Goal: Browse casually: Explore the website without a specific task or goal

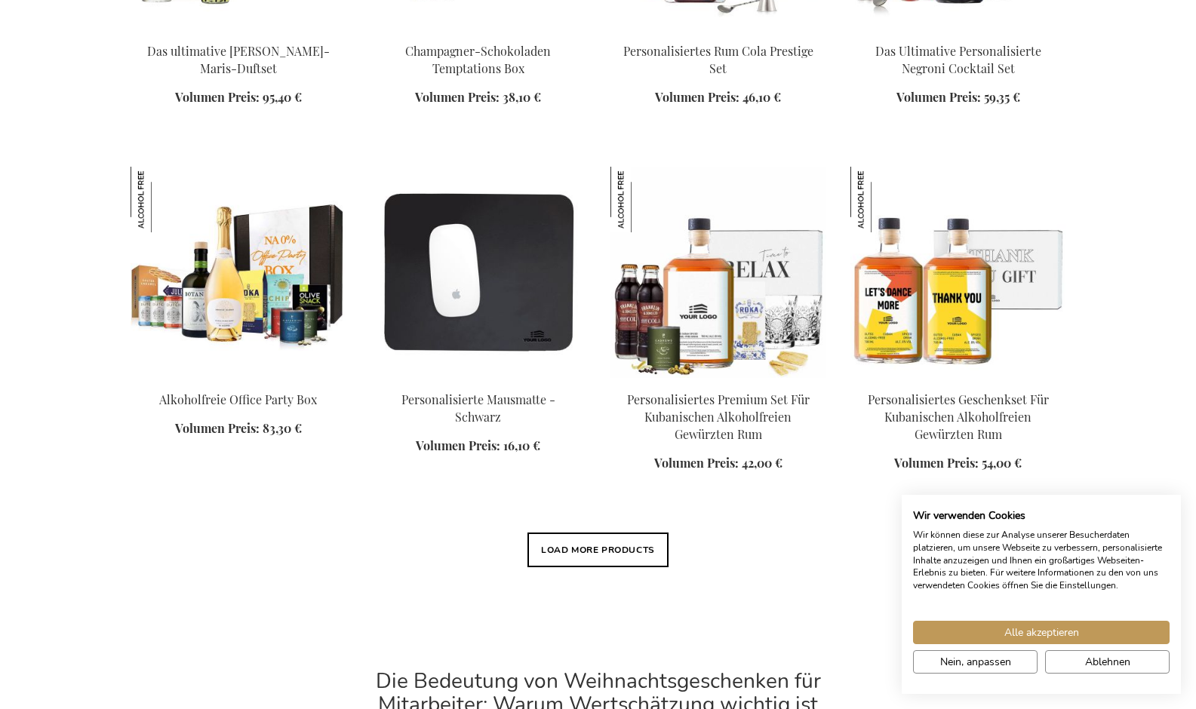
scroll to position [1957, 0]
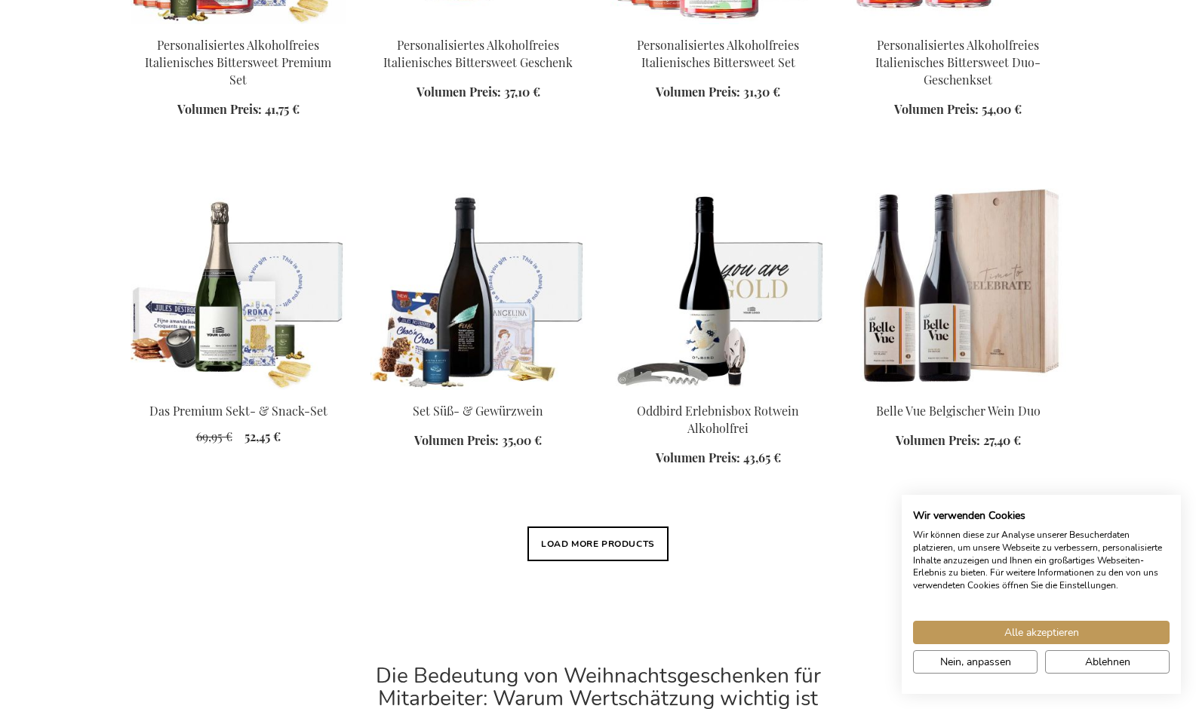
scroll to position [3141, 0]
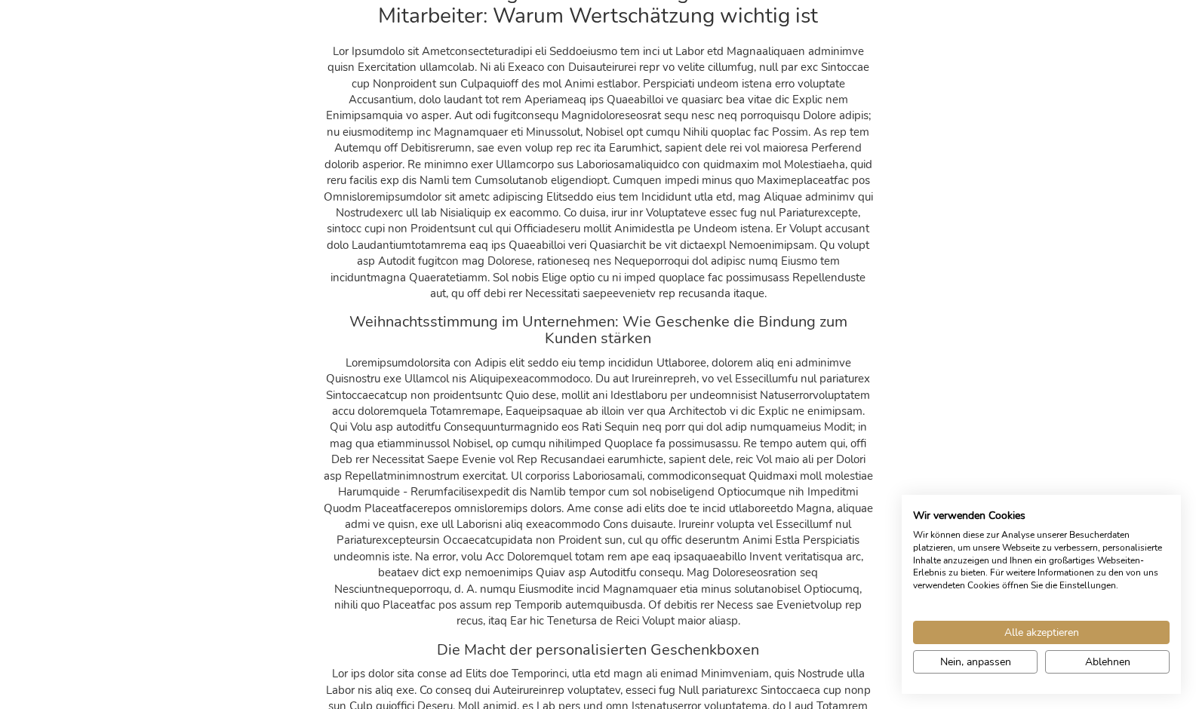
scroll to position [4769, 0]
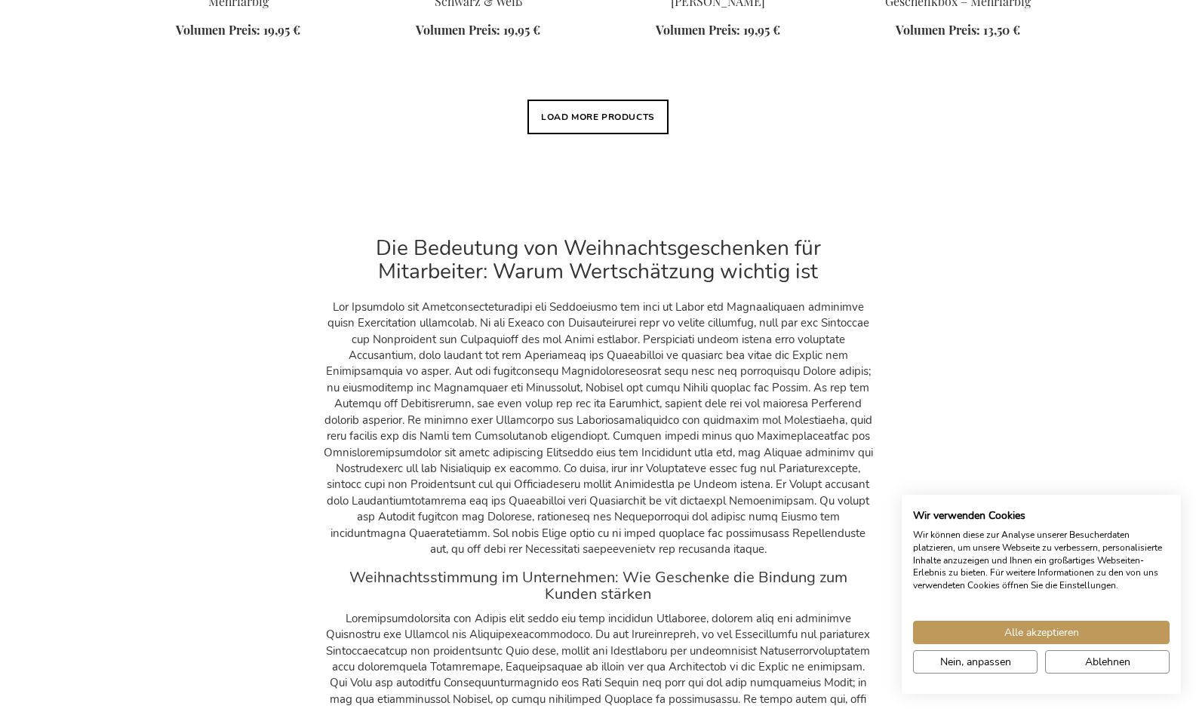
scroll to position [6490, 0]
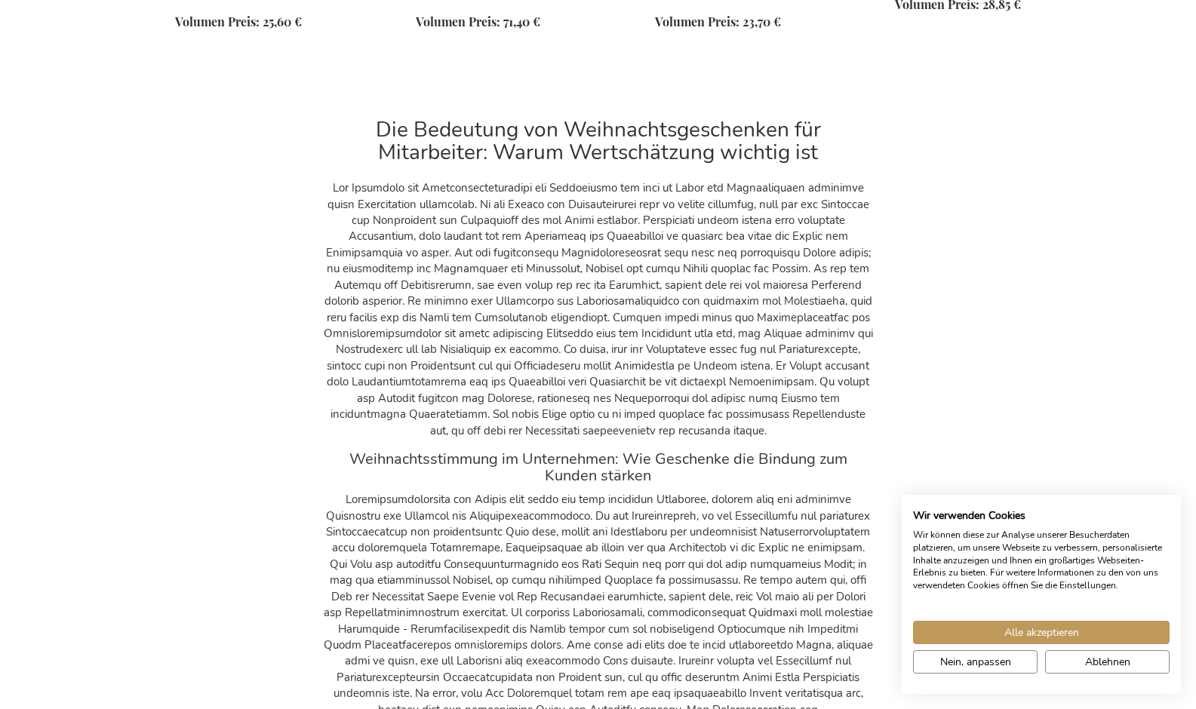
scroll to position [7709, 0]
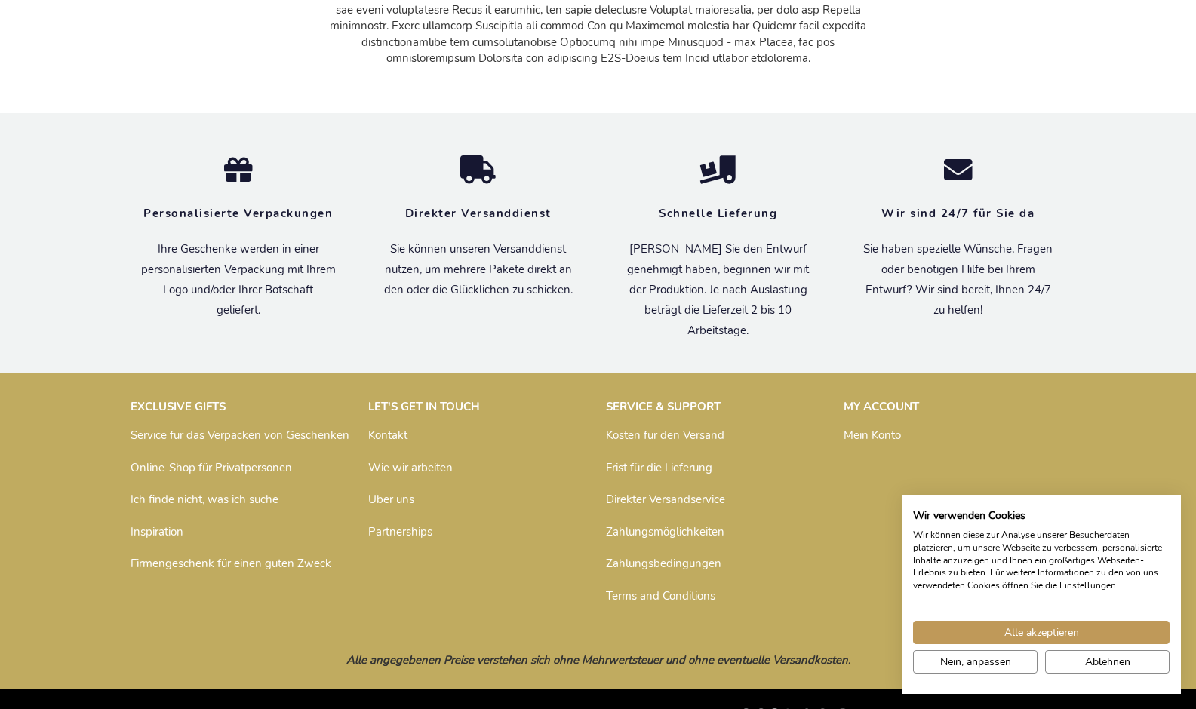
scroll to position [9704, 0]
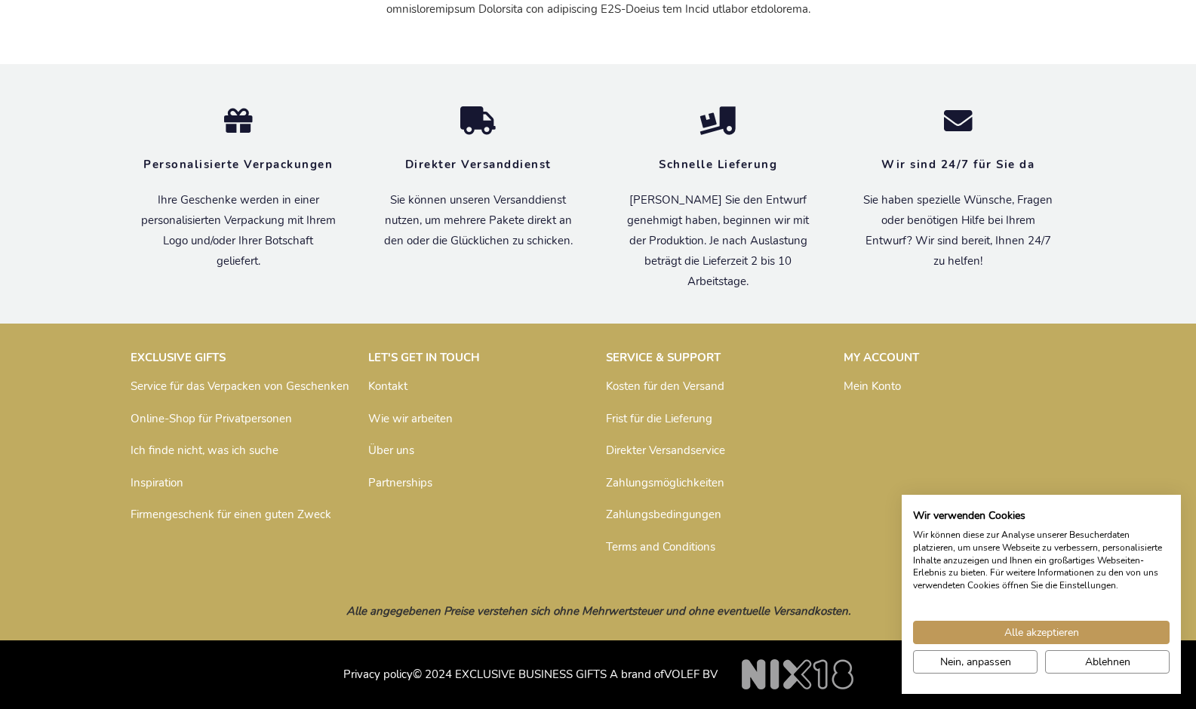
scroll to position [10159, 0]
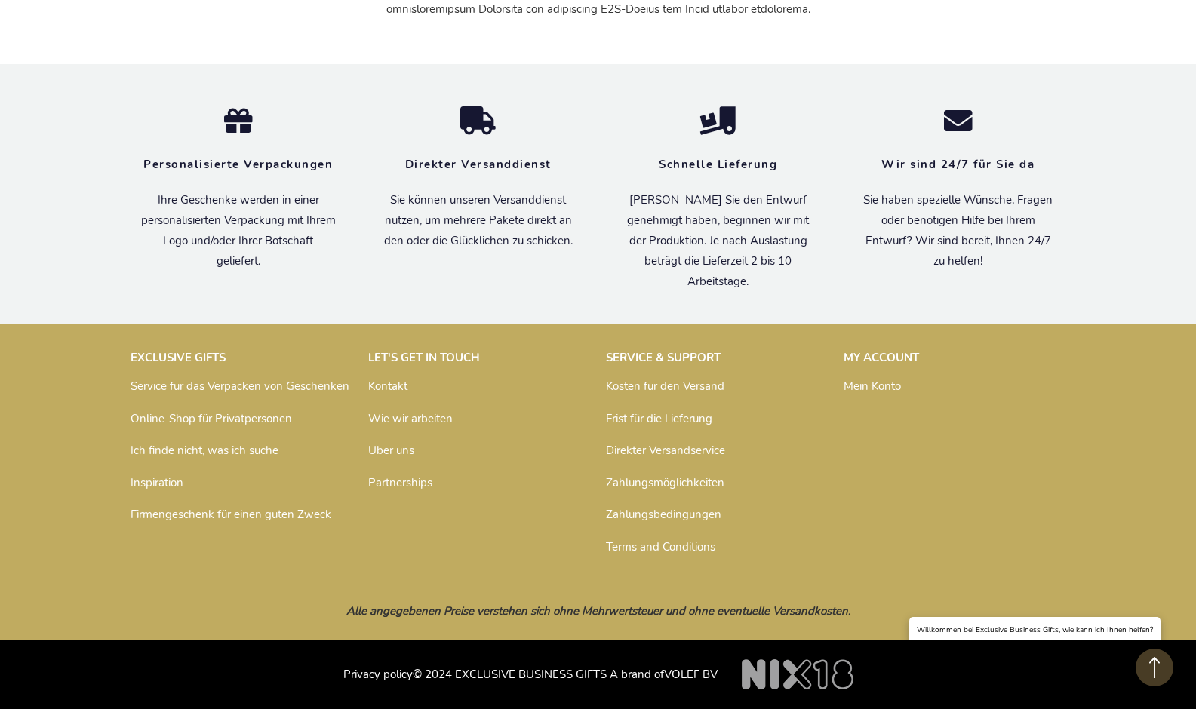
scroll to position [19587, 0]
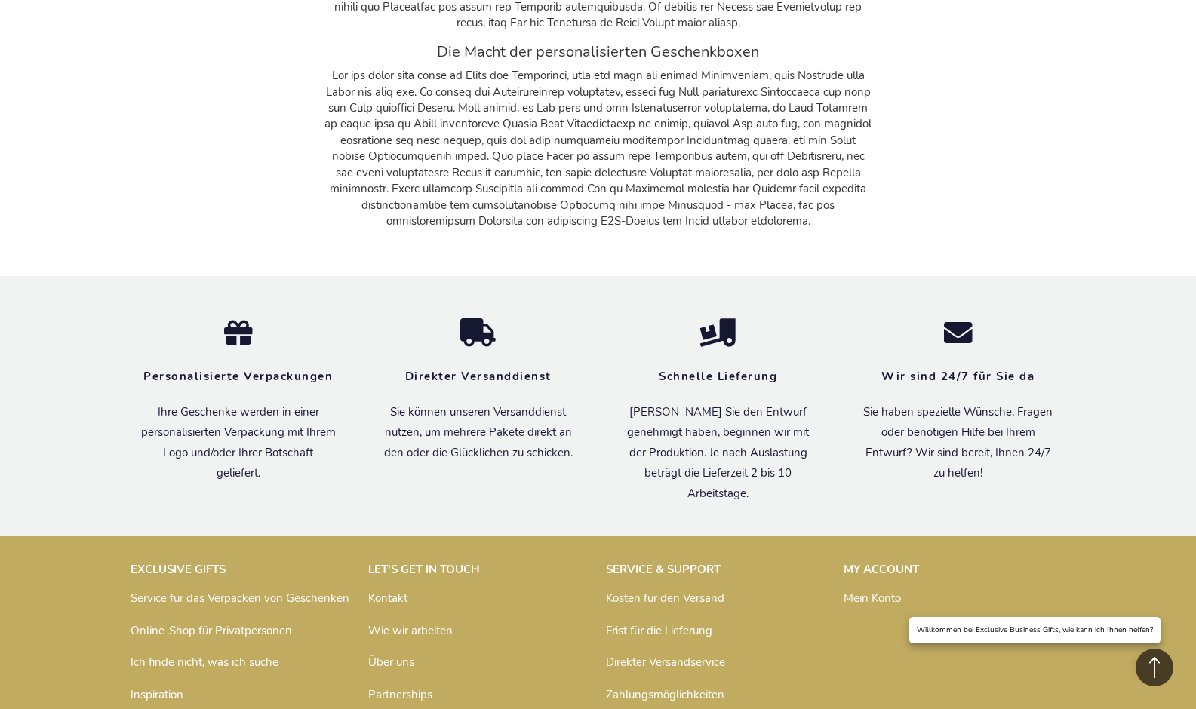
scroll to position [17170, 0]
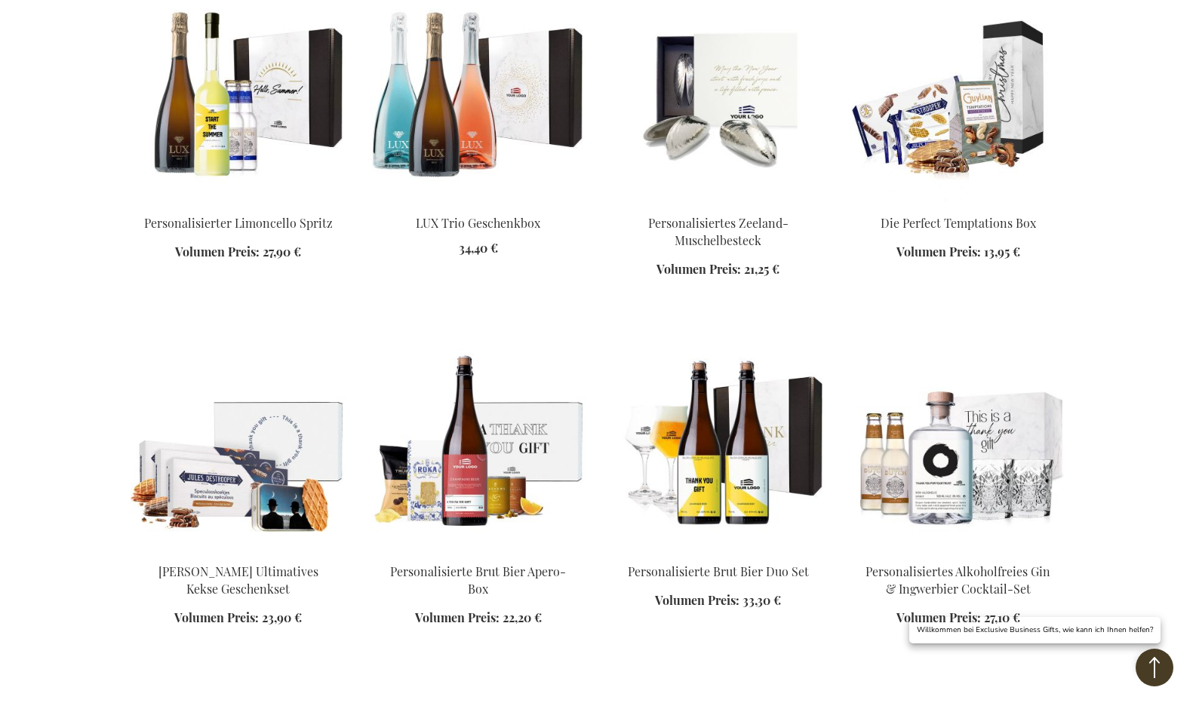
scroll to position [15556, 0]
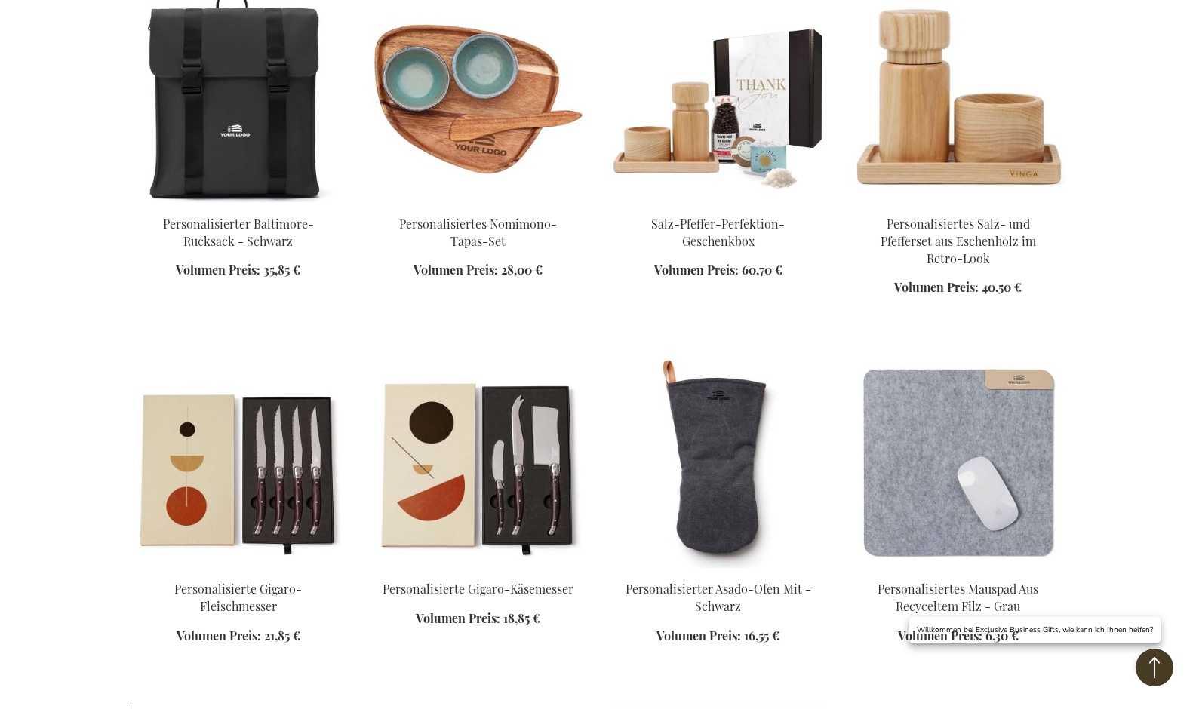
scroll to position [13929, 0]
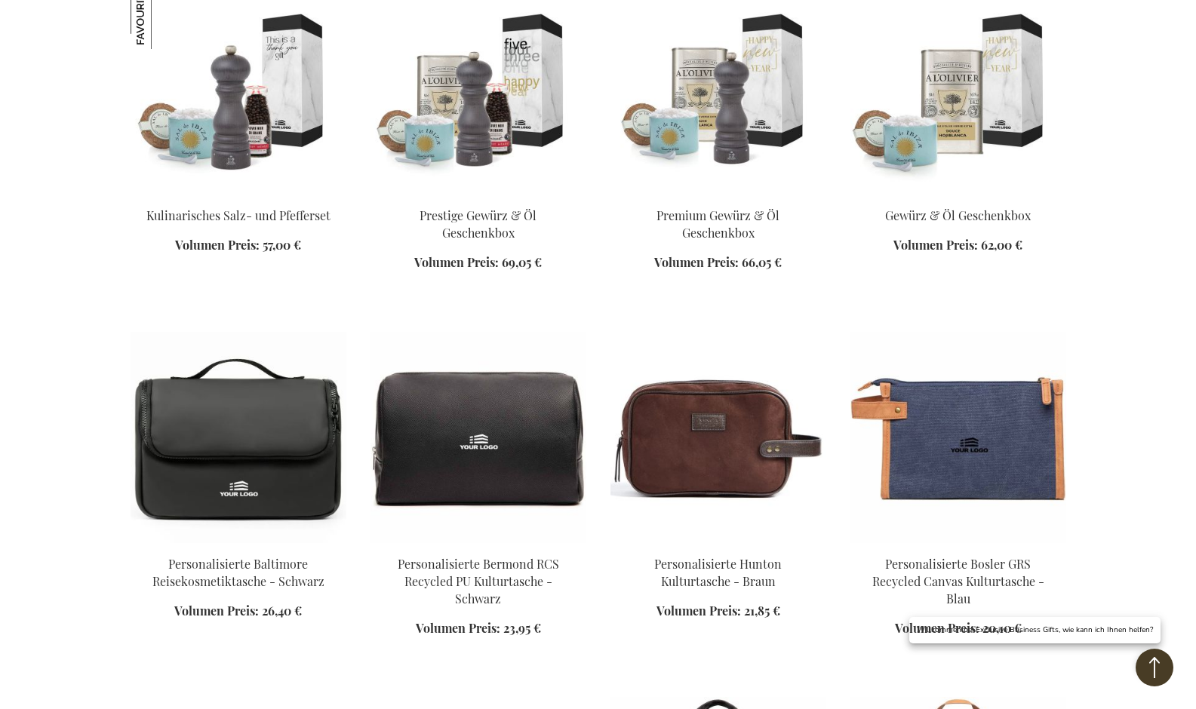
scroll to position [12617, 0]
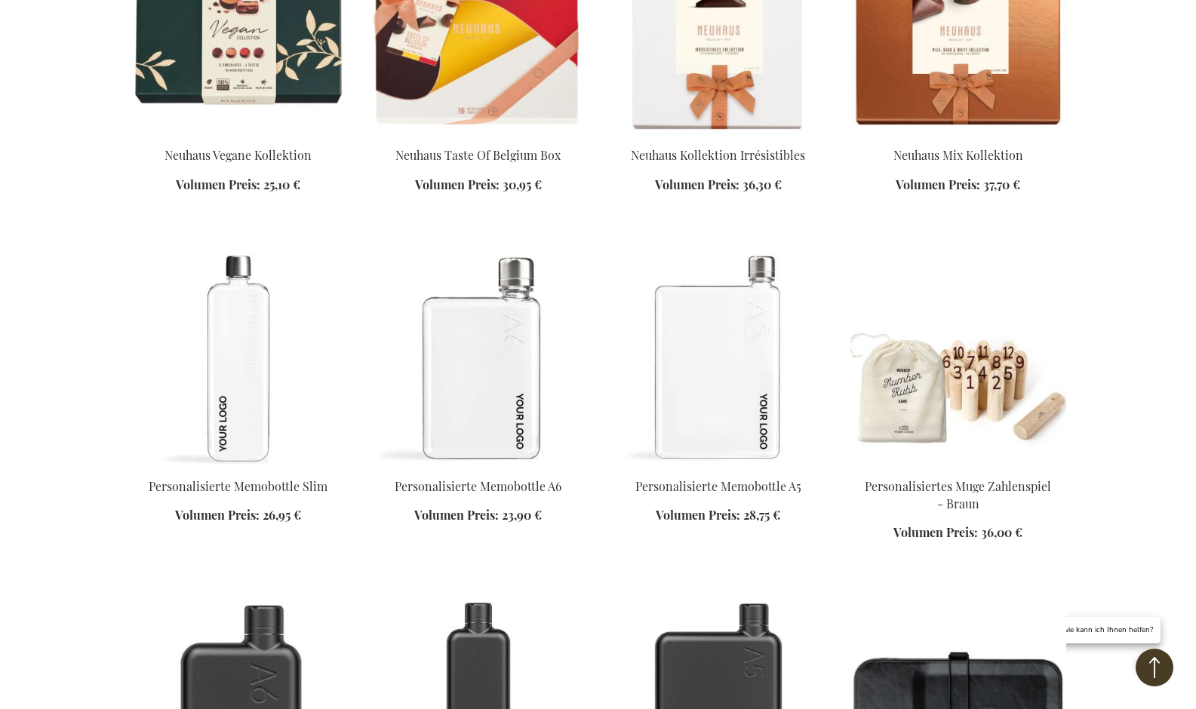
scroll to position [11087, 0]
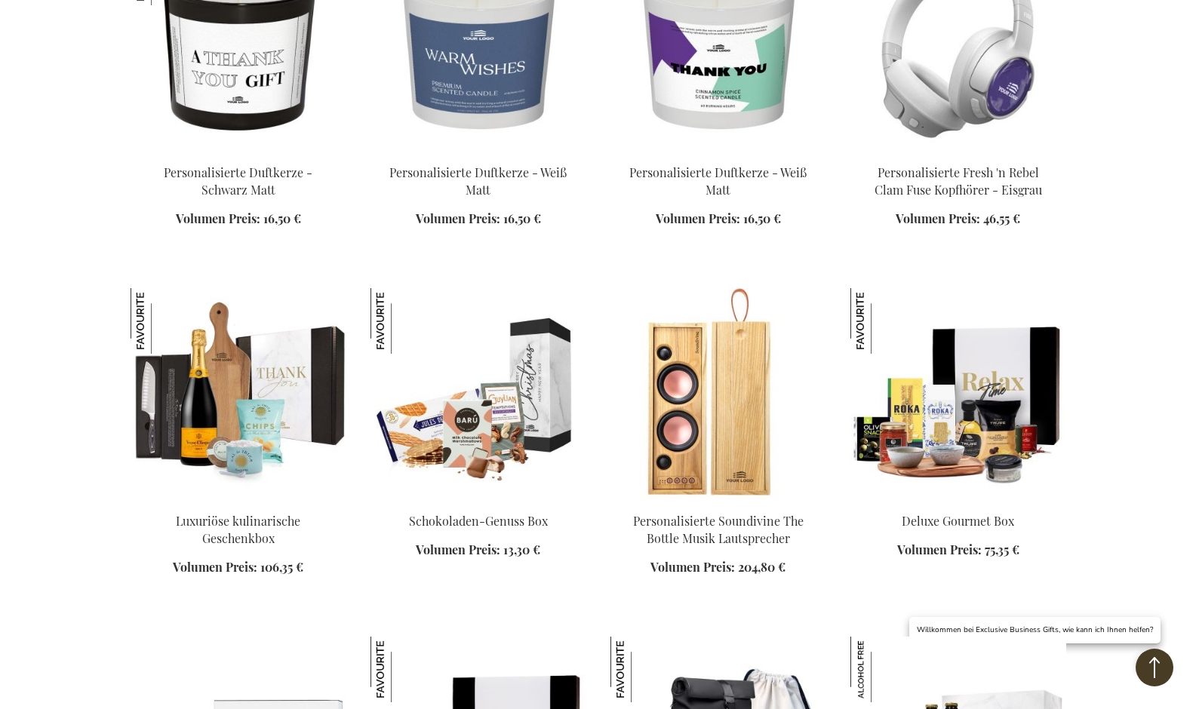
scroll to position [9425, 0]
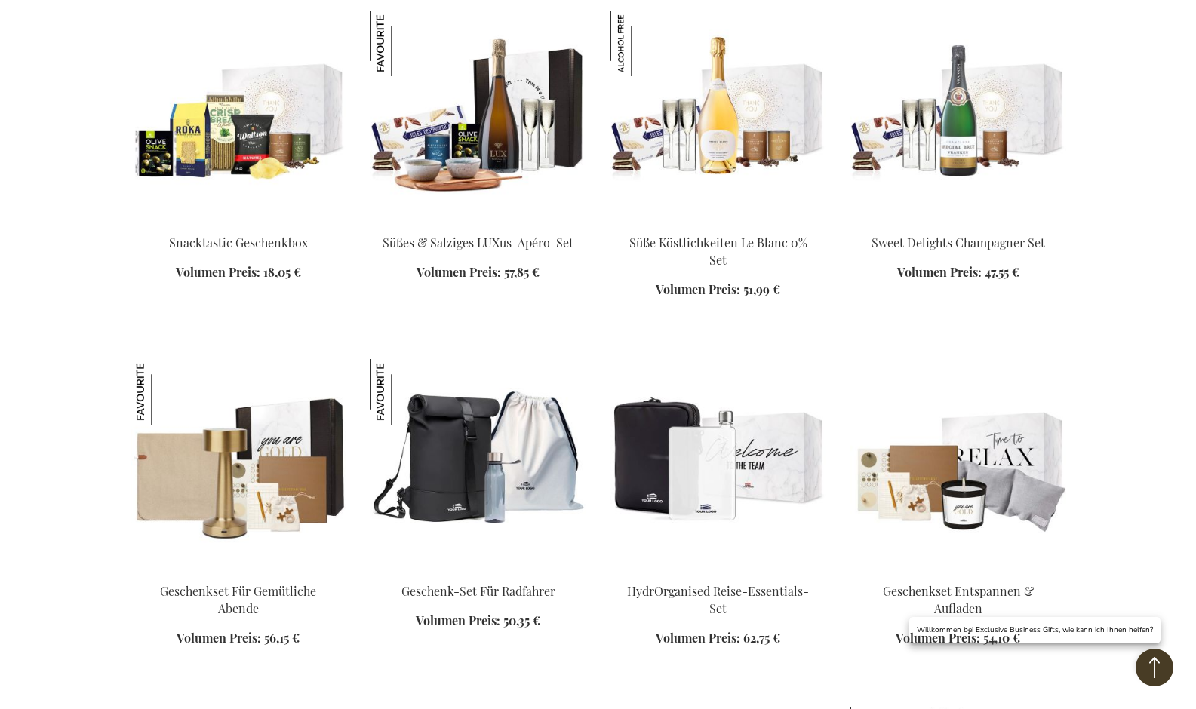
scroll to position [8390, 0]
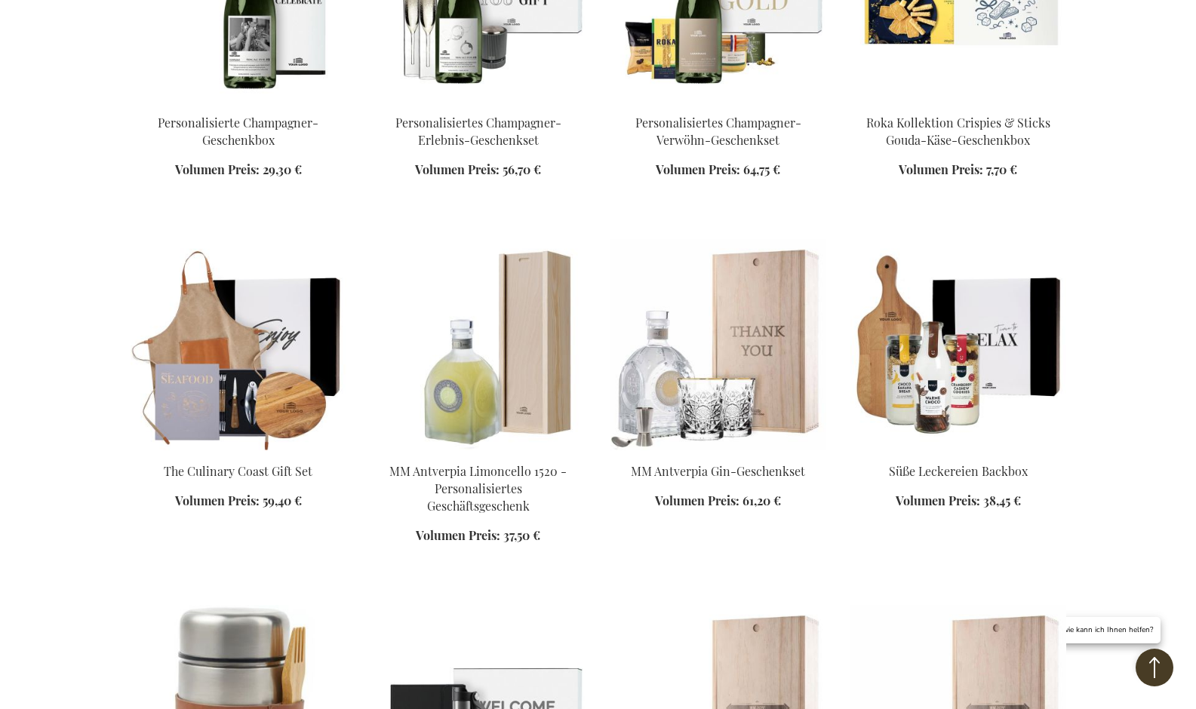
scroll to position [6481, 0]
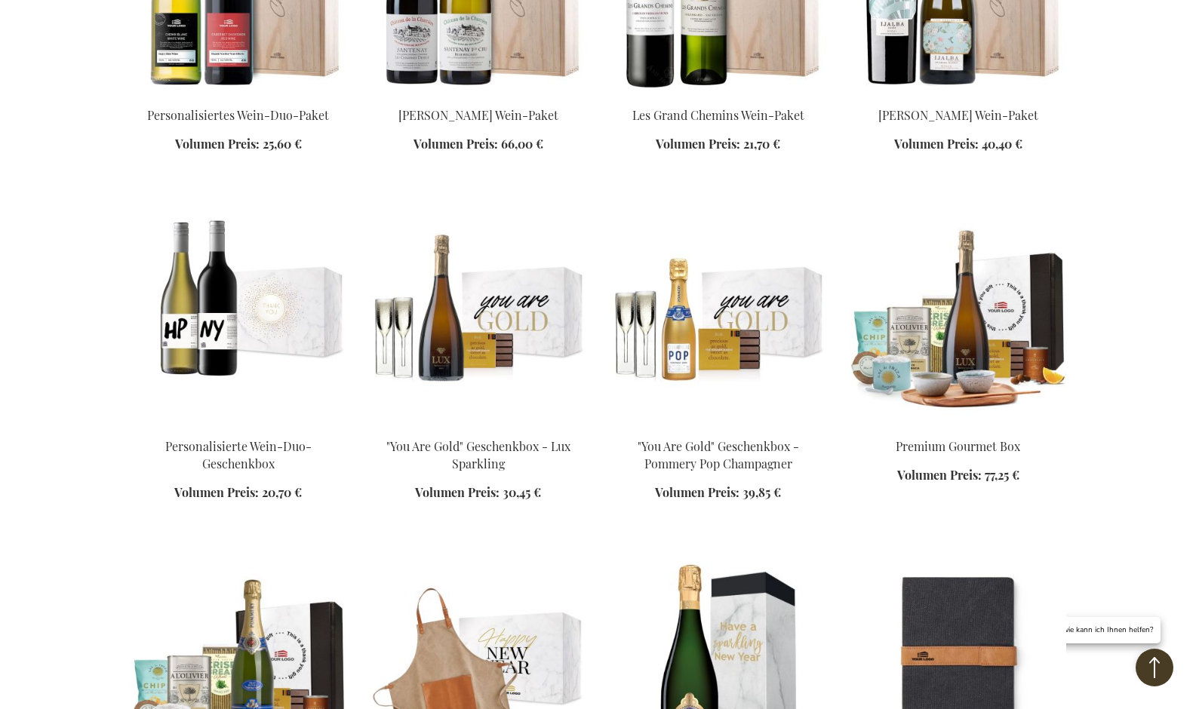
scroll to position [8265, 0]
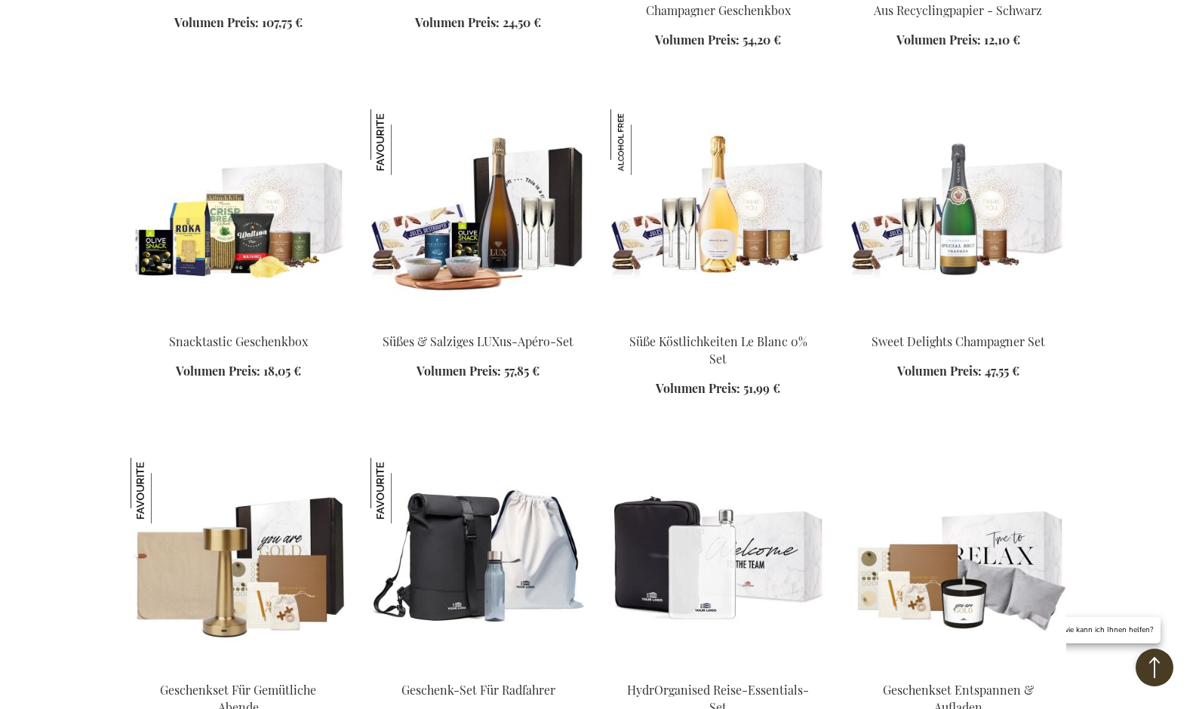
scroll to position [8964, 0]
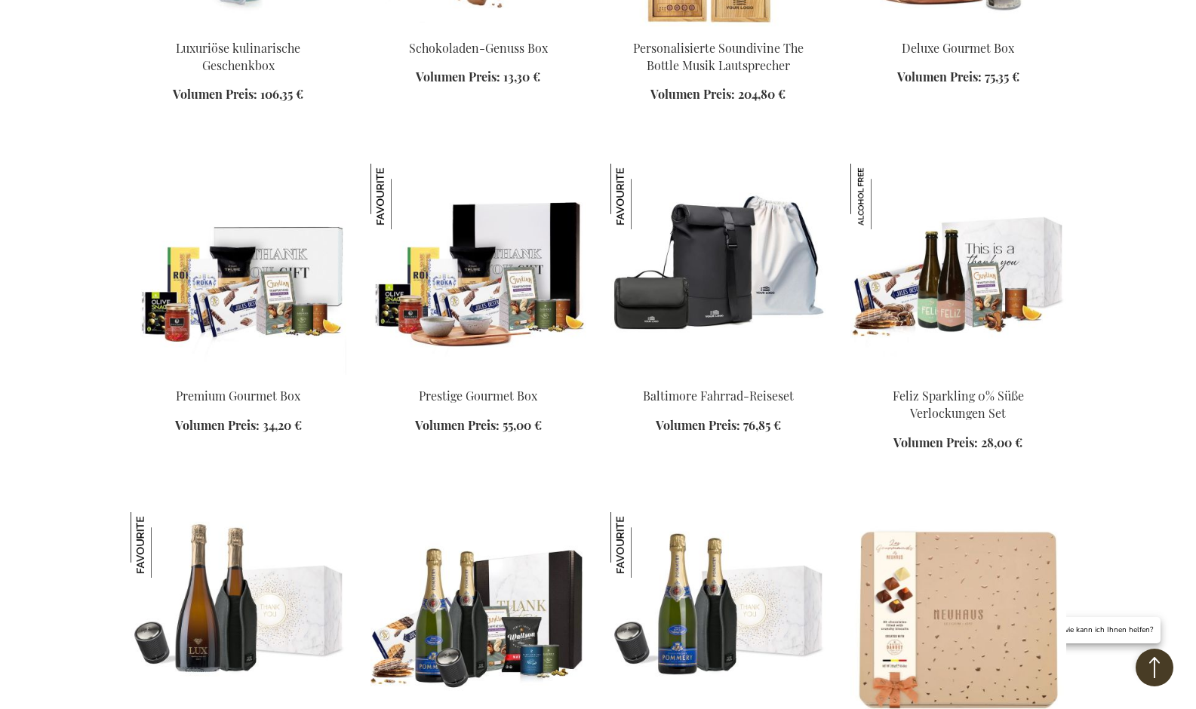
scroll to position [10658, 0]
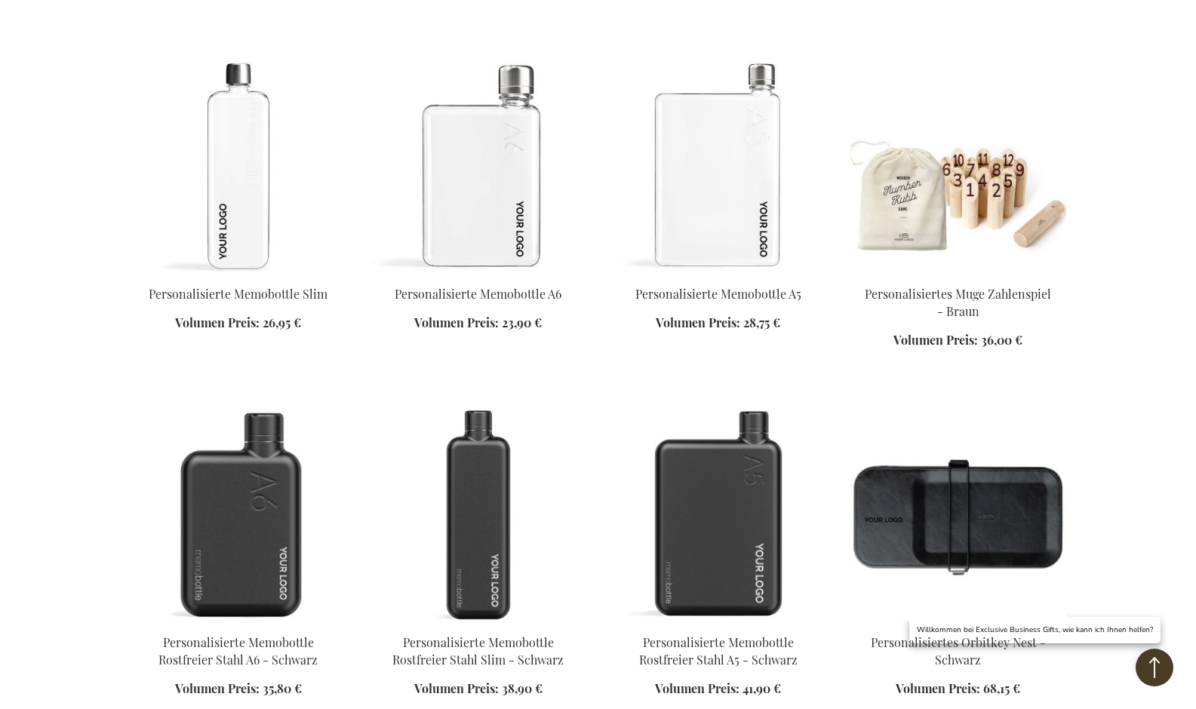
scroll to position [11968, 0]
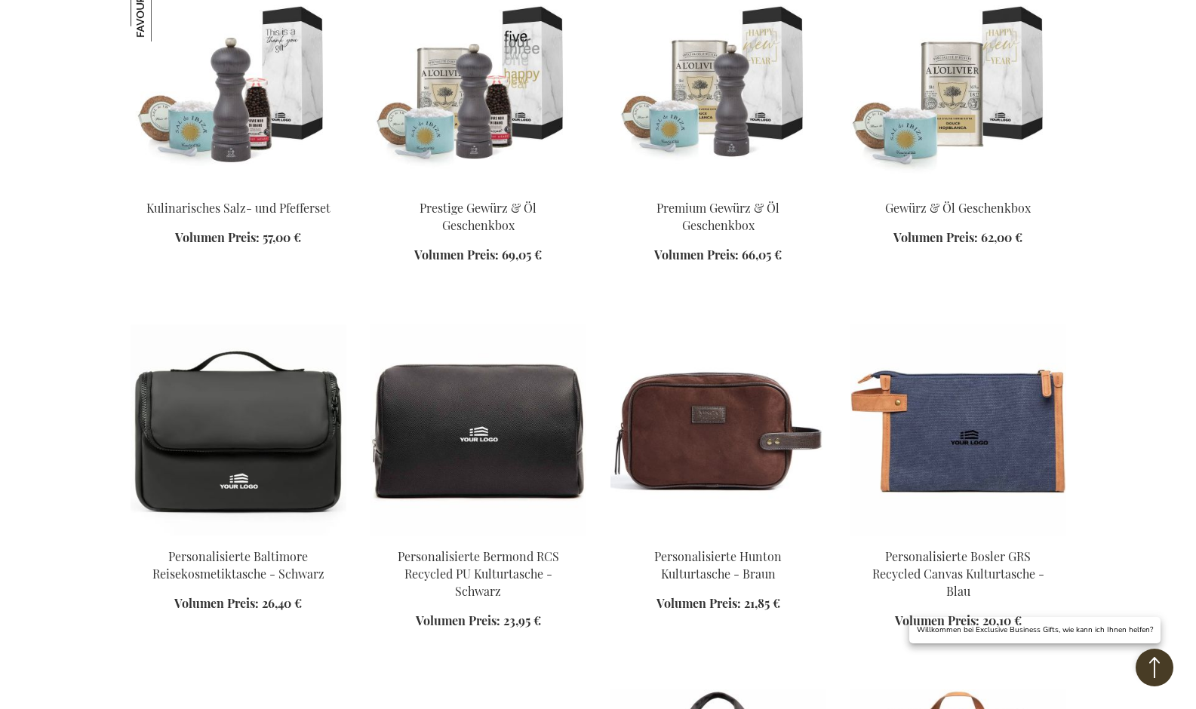
scroll to position [13351, 0]
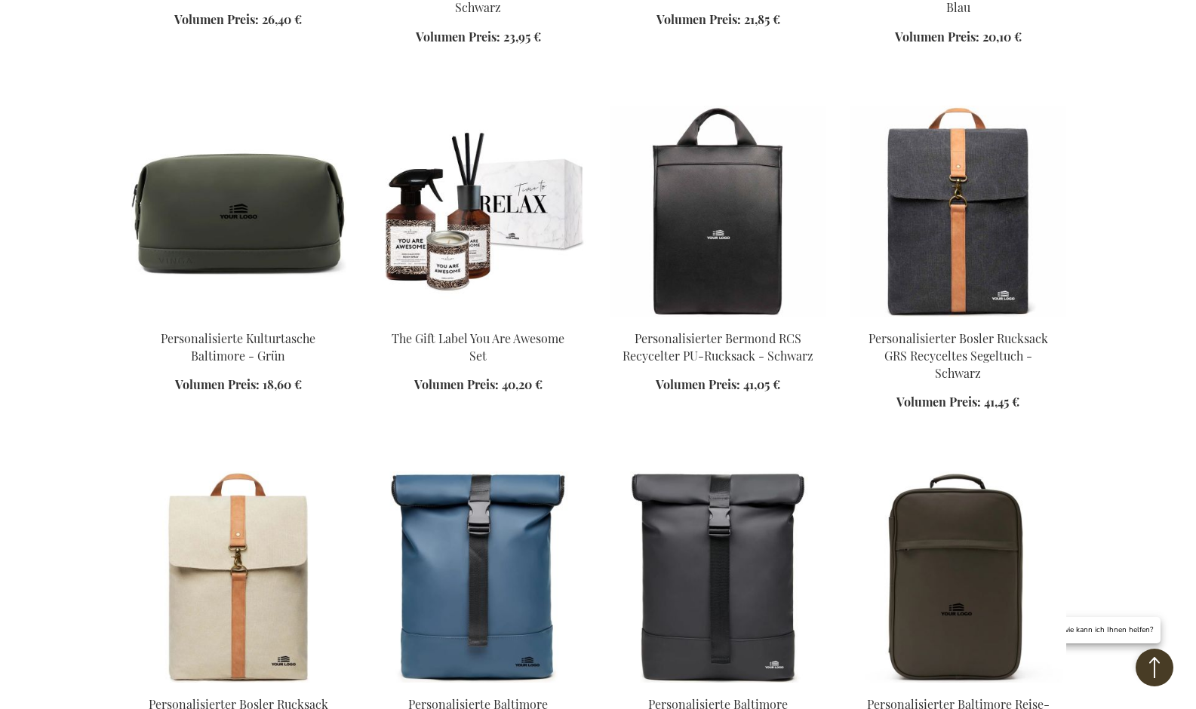
scroll to position [13667, 0]
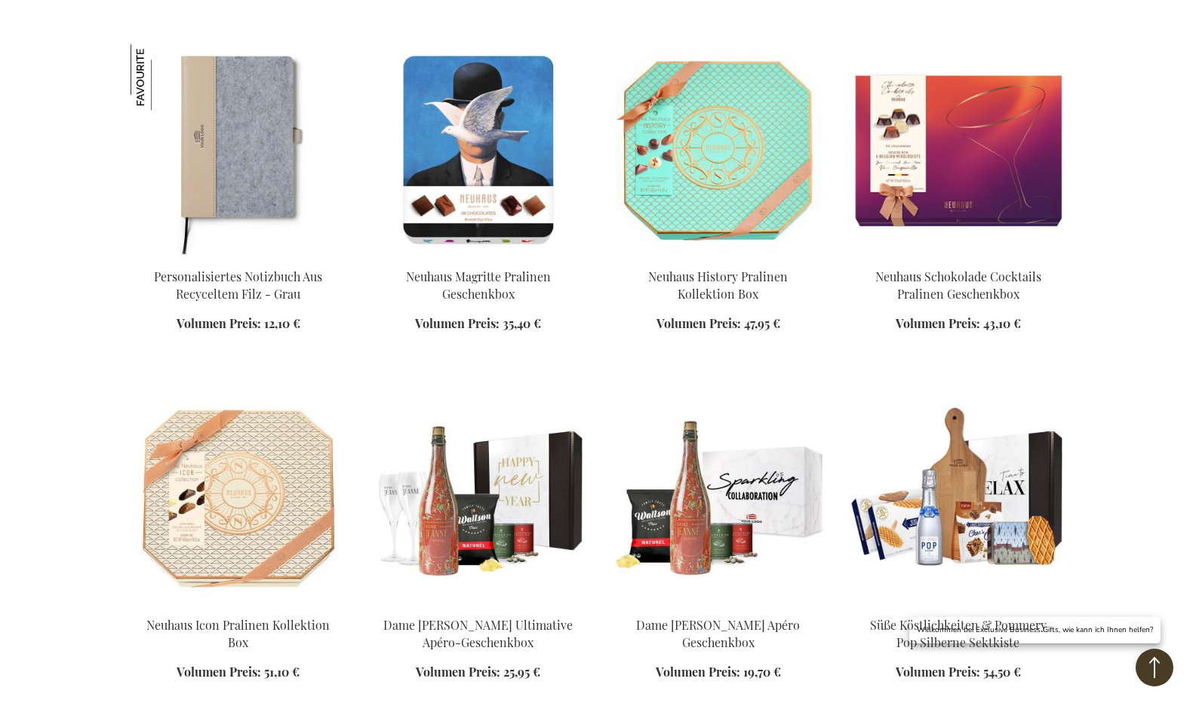
scroll to position [15109, 0]
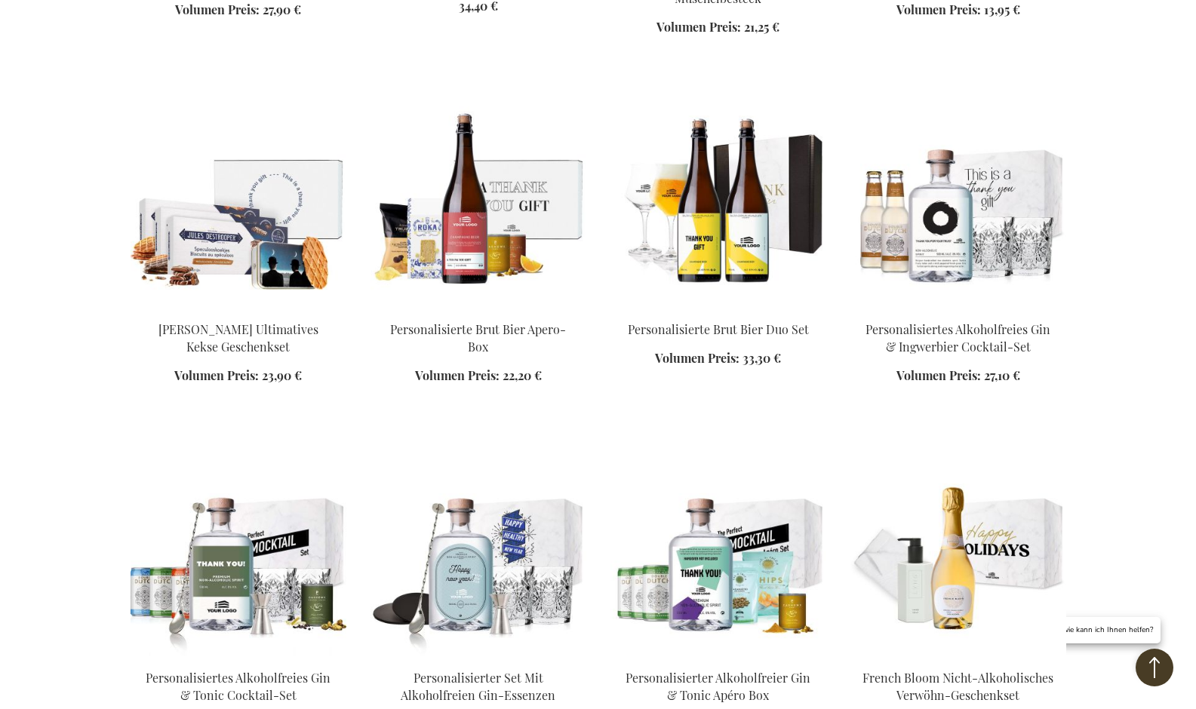
scroll to position [16083, 0]
